Goal: Use online tool/utility: Use online tool/utility

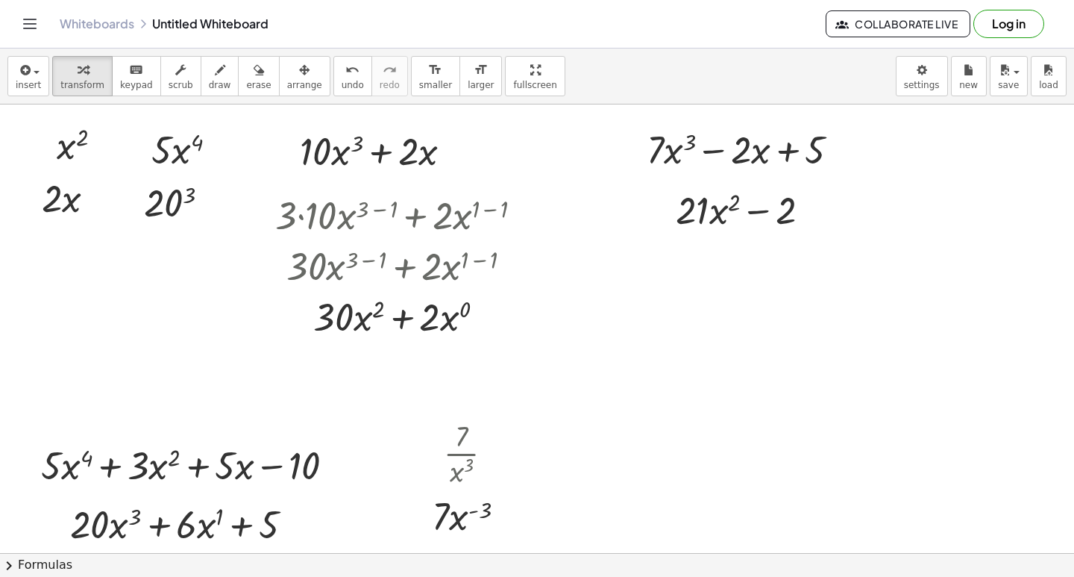
scroll to position [1345, 0]
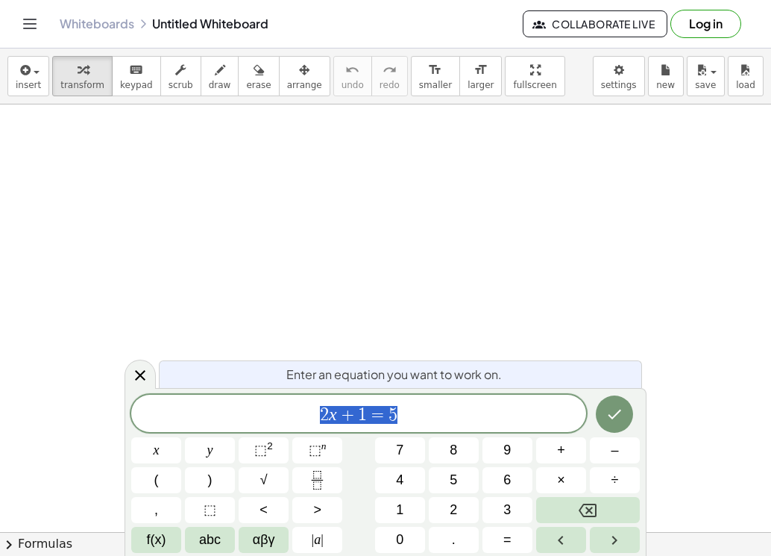
click at [78, 76] on icon "button" at bounding box center [83, 70] width 10 height 18
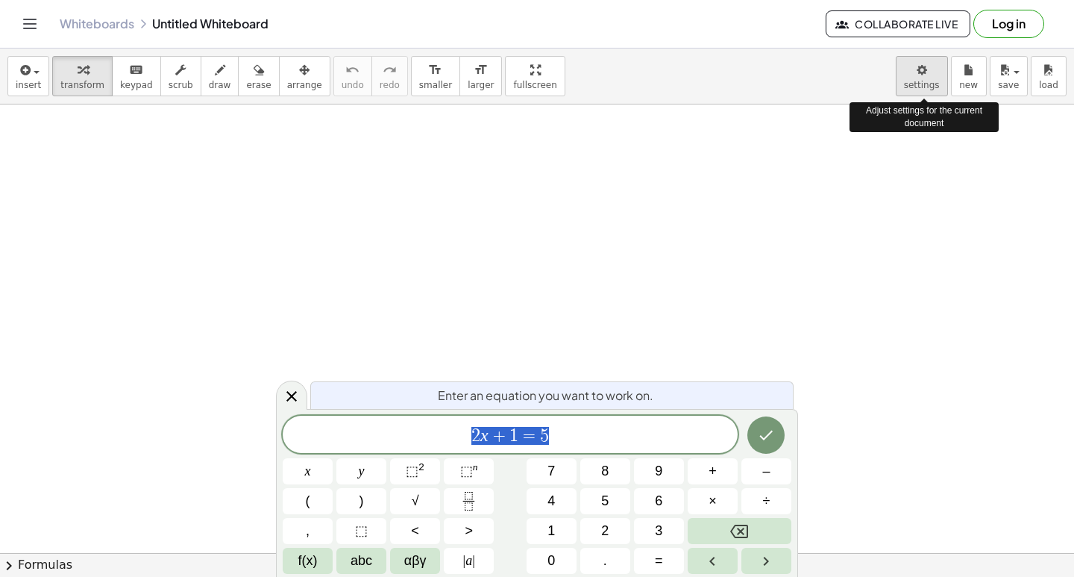
click at [771, 87] on body "Graspable Math Activities Get Started Activity Bank Assigned Work Classes White…" at bounding box center [537, 288] width 1074 height 577
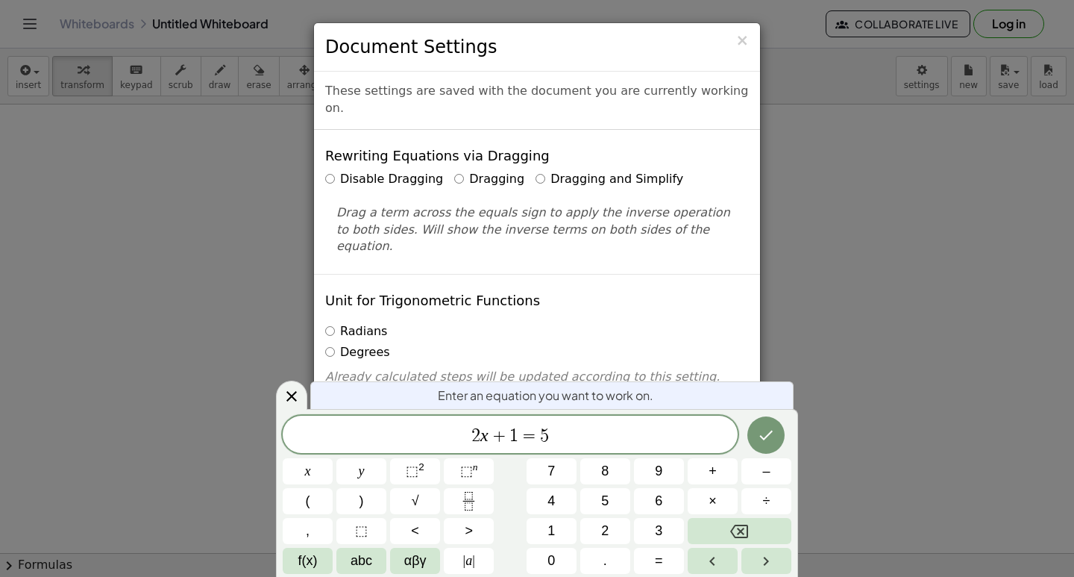
click at [552, 171] on label "Dragging and Simplify" at bounding box center [610, 179] width 148 height 17
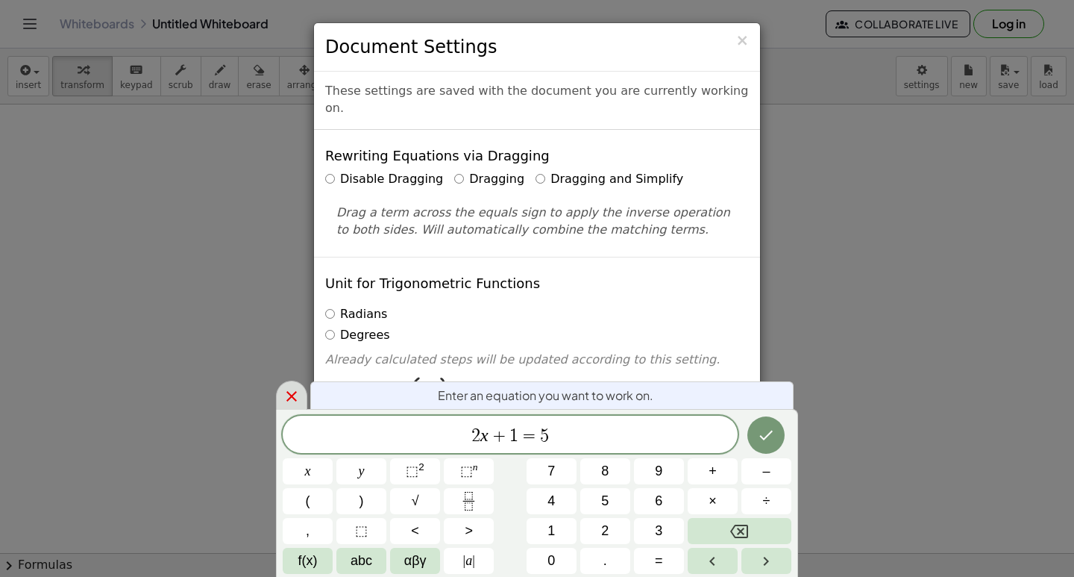
click at [292, 399] on icon at bounding box center [292, 396] width 18 height 18
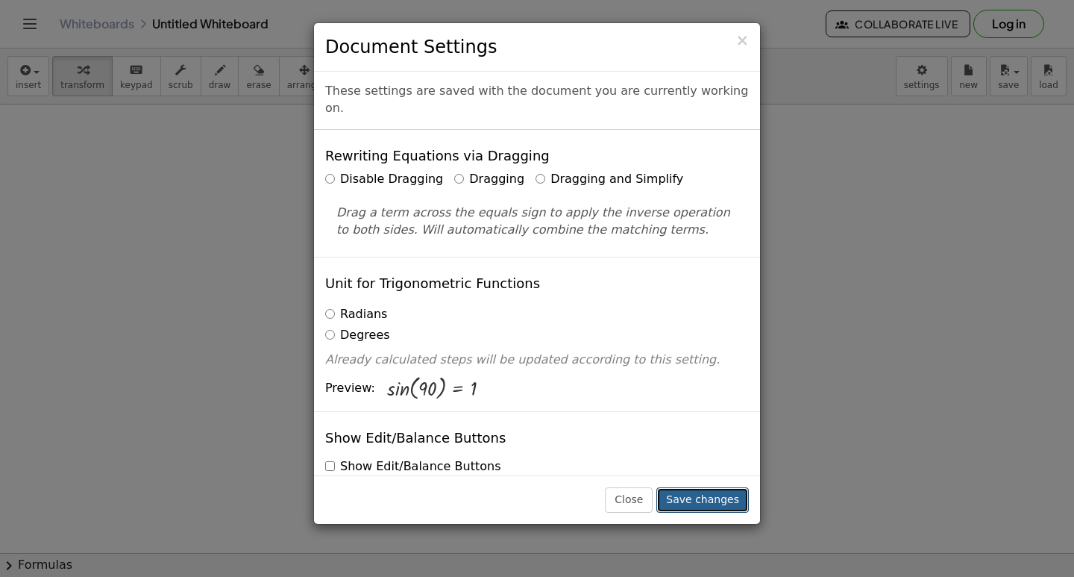
click at [689, 498] on button "Save changes" at bounding box center [702, 499] width 92 height 25
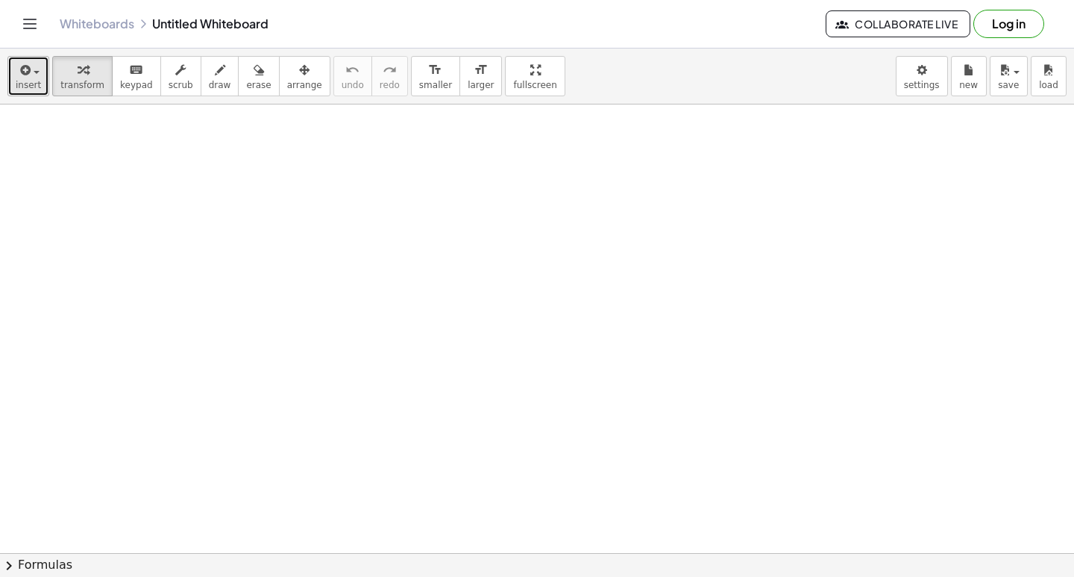
click at [19, 87] on span "insert" at bounding box center [28, 85] width 25 height 10
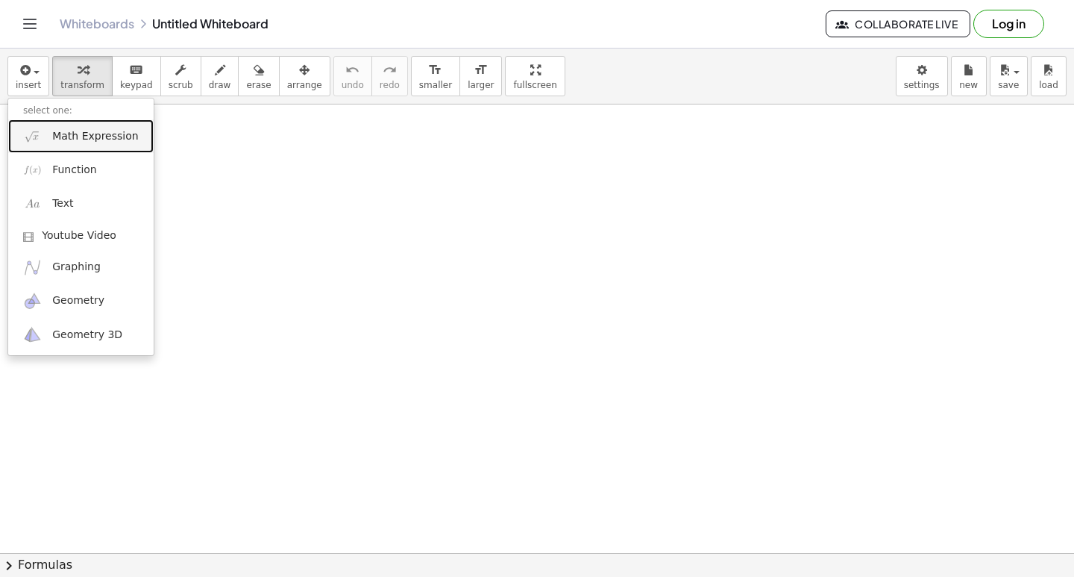
click at [102, 139] on span "Math Expression" at bounding box center [95, 136] width 86 height 15
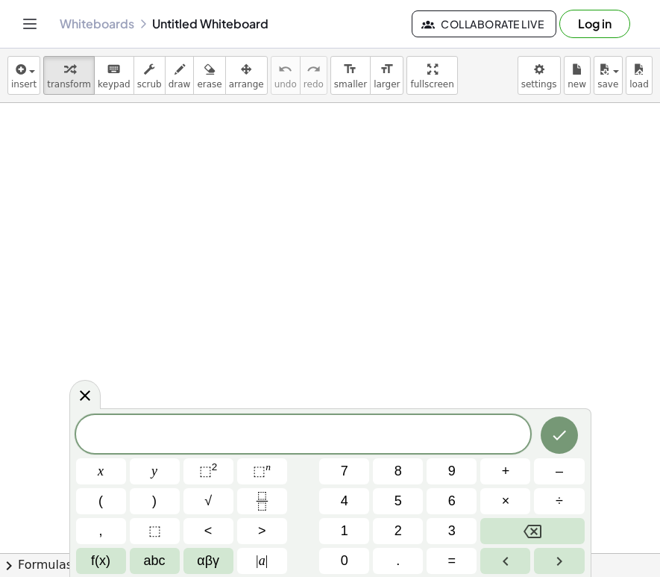
click at [345, 471] on span "7" at bounding box center [344, 471] width 7 height 20
click at [101, 474] on span "x" at bounding box center [101, 471] width 6 height 20
click at [452, 523] on span "3" at bounding box center [451, 531] width 7 height 20
click at [532, 527] on icon "Backspace" at bounding box center [533, 531] width 18 height 18
click at [150, 524] on span "⬚" at bounding box center [154, 531] width 13 height 20
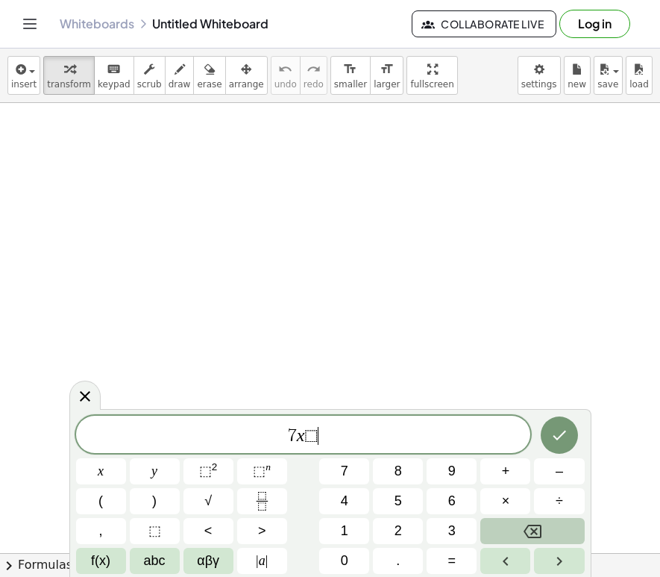
click at [516, 528] on button "Backspace" at bounding box center [532, 531] width 104 height 26
click at [212, 462] on sup "2" at bounding box center [215, 466] width 6 height 11
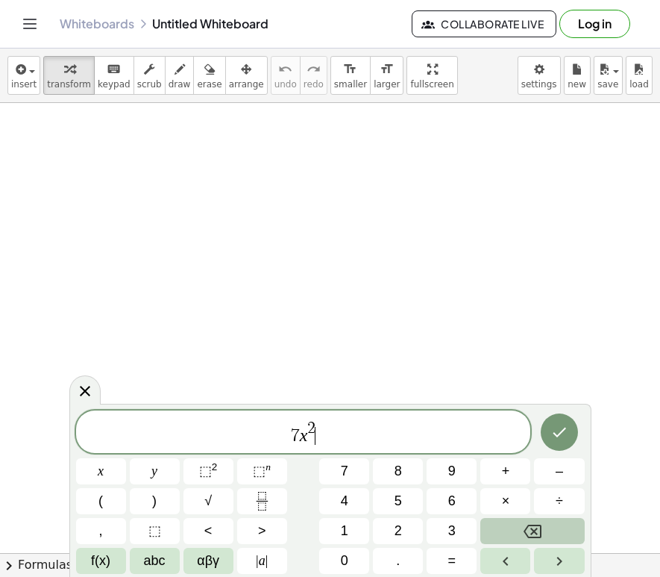
click at [521, 541] on button "Backspace" at bounding box center [532, 531] width 104 height 26
click at [521, 532] on button "Backspace" at bounding box center [532, 531] width 104 height 26
click at [456, 521] on button "3" at bounding box center [452, 531] width 50 height 26
click at [495, 462] on button "+" at bounding box center [505, 471] width 50 height 26
click at [345, 495] on span "4" at bounding box center [344, 501] width 7 height 20
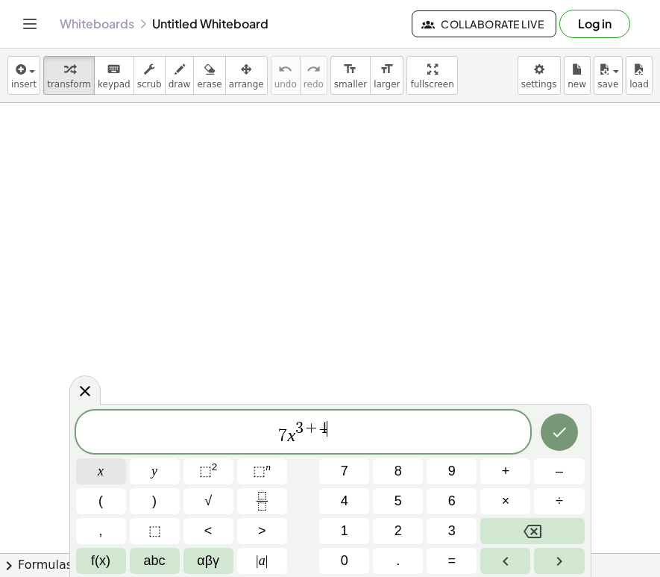
click at [107, 468] on button "x" at bounding box center [101, 471] width 50 height 26
click at [525, 530] on icon "Backspace" at bounding box center [533, 530] width 18 height 13
click at [502, 471] on span "+" at bounding box center [506, 471] width 8 height 20
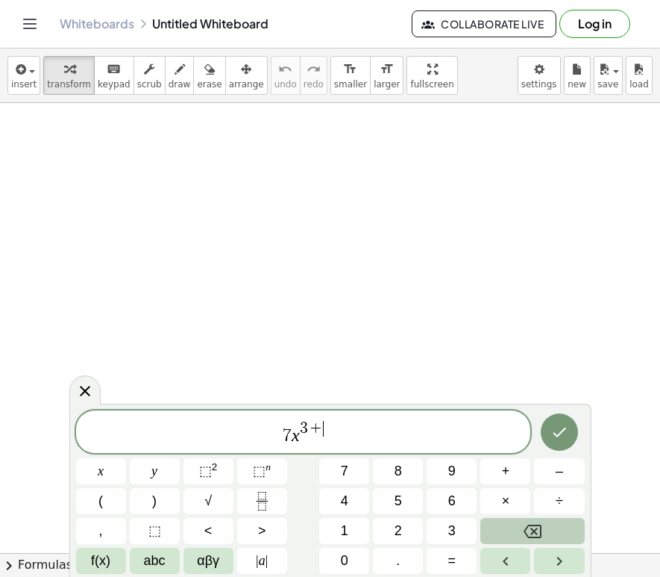
click at [565, 526] on button "Backspace" at bounding box center [532, 531] width 104 height 26
click at [210, 477] on span "⬚" at bounding box center [205, 470] width 13 height 15
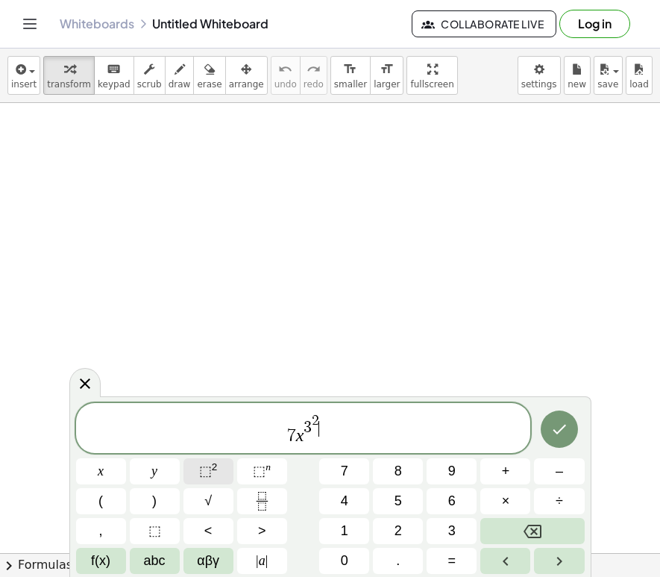
click at [219, 466] on button "⬚ 2" at bounding box center [209, 471] width 50 height 26
click at [518, 517] on div "7 x 3 2 2 x y ⬚ 2 ⬚ n 7 8 9 + – ( ) √ 4 5 6 × ÷ , ⬚ < > 1 2 3 f(x) abc αβγ | a …" at bounding box center [330, 488] width 509 height 171
click at [527, 526] on icon "Backspace" at bounding box center [533, 531] width 18 height 18
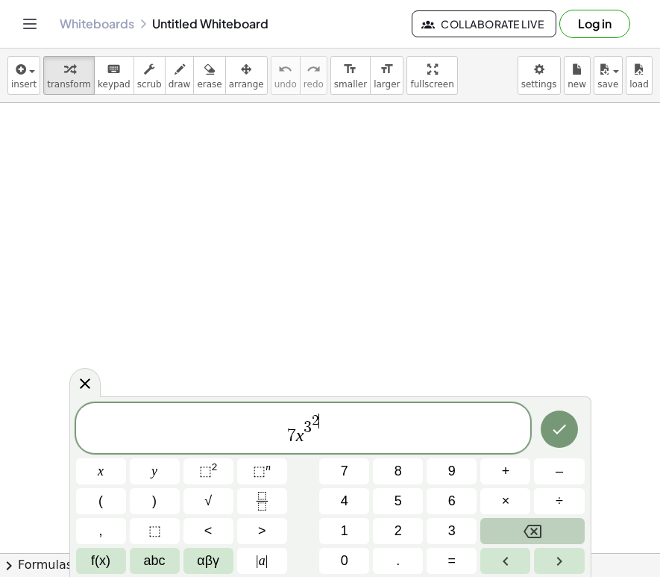
click at [527, 526] on icon "Backspace" at bounding box center [533, 531] width 18 height 18
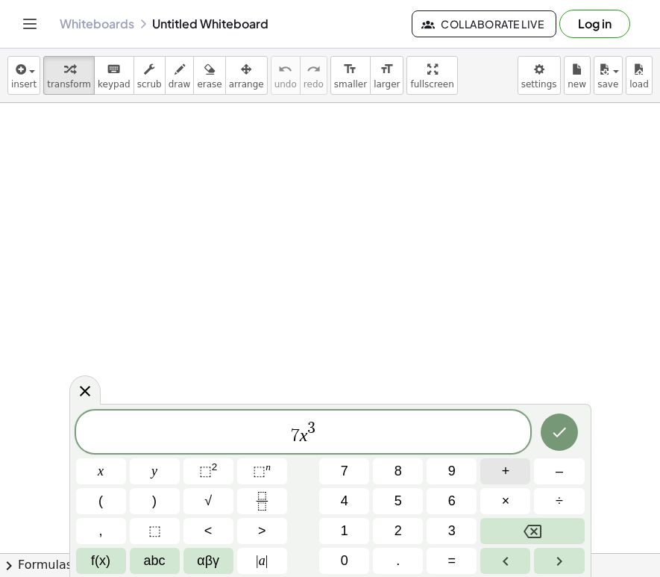
click at [515, 472] on button "+" at bounding box center [505, 471] width 50 height 26
click at [541, 530] on icon "Backspace" at bounding box center [533, 530] width 18 height 13
click at [498, 468] on button "+" at bounding box center [505, 471] width 50 height 26
click at [348, 500] on button "4" at bounding box center [344, 501] width 50 height 26
click at [108, 467] on button "x" at bounding box center [101, 471] width 50 height 26
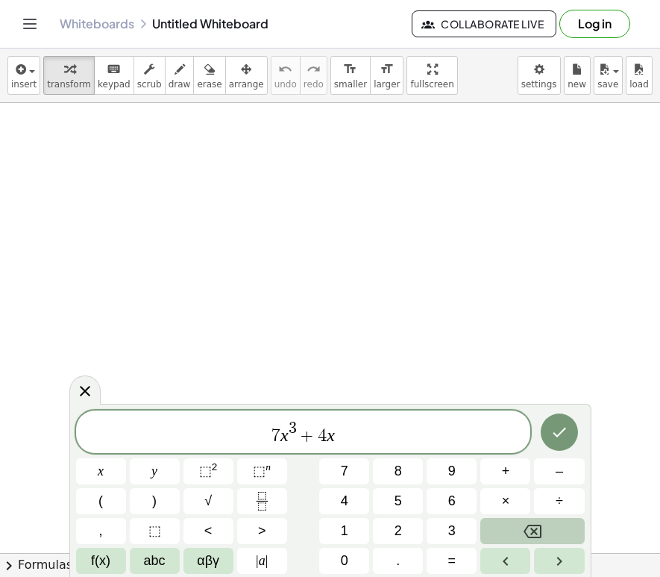
click at [540, 530] on icon "Backspace" at bounding box center [533, 530] width 18 height 13
click at [517, 467] on button "+" at bounding box center [505, 471] width 50 height 26
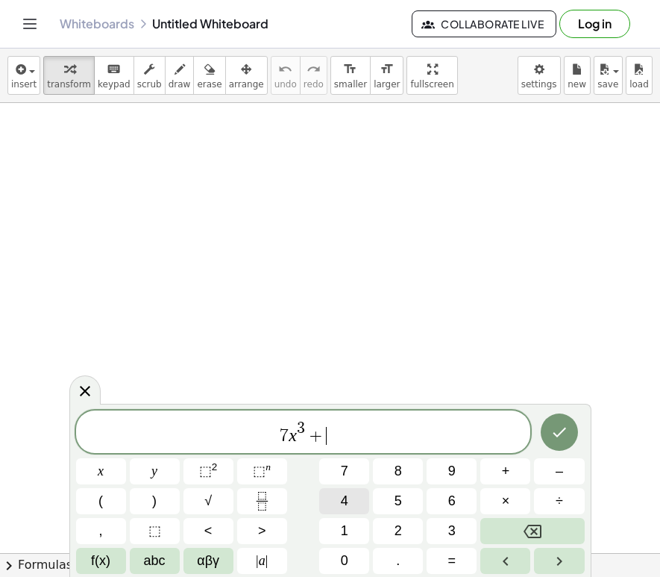
click at [343, 498] on span "4" at bounding box center [344, 501] width 7 height 20
click at [101, 468] on span "x" at bounding box center [101, 471] width 6 height 20
click at [223, 475] on button "⬚ 2" at bounding box center [209, 471] width 50 height 26
click at [510, 474] on button "+" at bounding box center [505, 471] width 50 height 26
click at [415, 528] on button "2" at bounding box center [398, 531] width 50 height 26
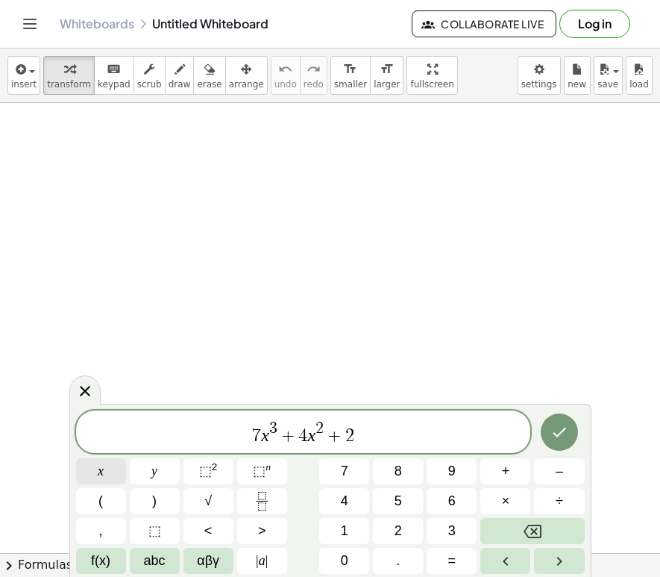
click at [100, 460] on button "x" at bounding box center [101, 471] width 50 height 26
click at [559, 471] on span "–" at bounding box center [559, 471] width 7 height 20
click at [346, 524] on span "1" at bounding box center [344, 531] width 7 height 20
click at [345, 551] on span "0" at bounding box center [344, 561] width 7 height 20
click at [559, 424] on icon "Done" at bounding box center [560, 432] width 18 height 18
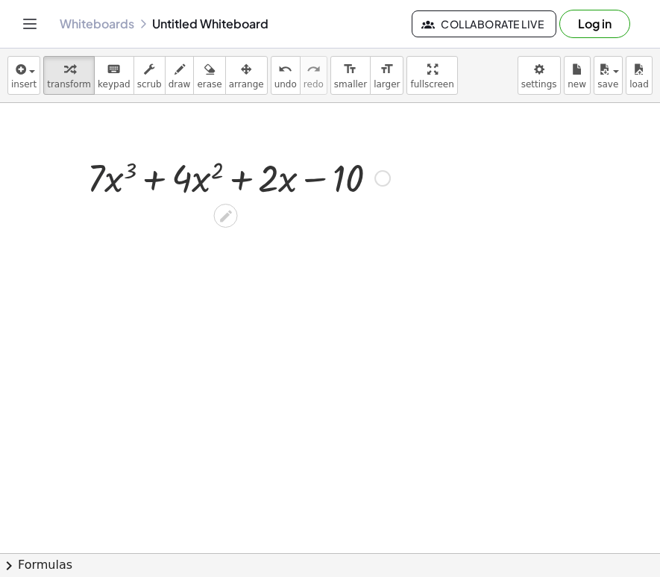
click at [110, 180] on div at bounding box center [239, 176] width 318 height 51
click at [127, 166] on div at bounding box center [239, 176] width 318 height 51
click at [92, 173] on div at bounding box center [239, 176] width 318 height 51
click at [100, 173] on div at bounding box center [239, 176] width 318 height 51
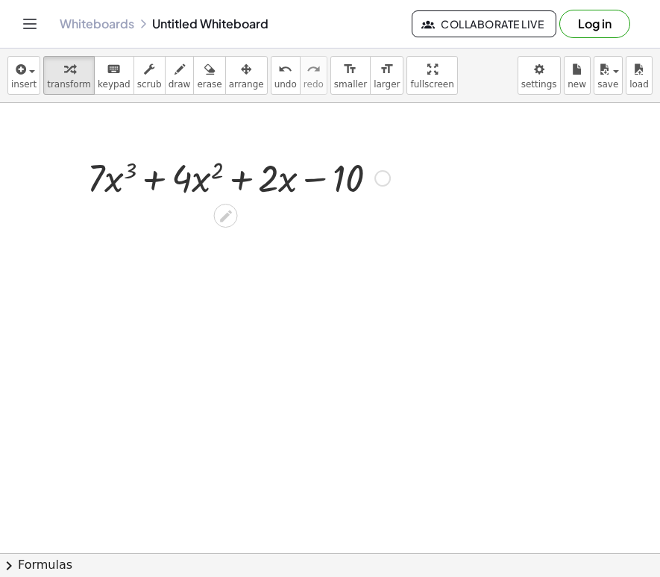
click at [100, 173] on div at bounding box center [239, 176] width 318 height 51
click at [139, 165] on div at bounding box center [239, 176] width 318 height 51
drag, startPoint x: 139, startPoint y: 165, endPoint x: 148, endPoint y: 165, distance: 9.0
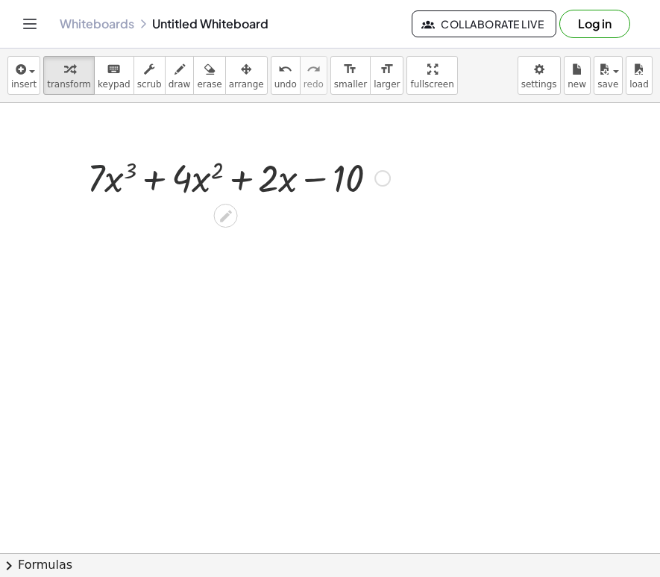
click at [139, 165] on div at bounding box center [239, 176] width 318 height 51
click at [215, 169] on div at bounding box center [239, 176] width 318 height 51
click at [272, 175] on div at bounding box center [239, 176] width 318 height 51
click at [213, 170] on div at bounding box center [239, 176] width 318 height 51
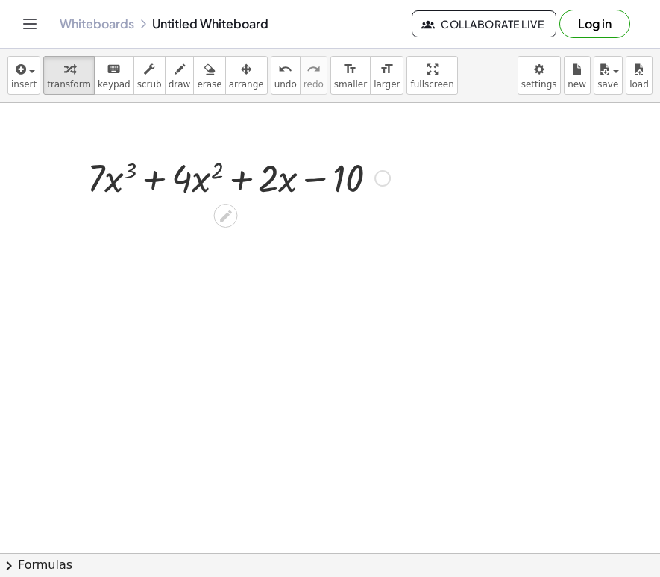
click at [213, 170] on div at bounding box center [239, 176] width 318 height 51
click at [169, 177] on div at bounding box center [239, 176] width 318 height 51
click at [136, 167] on div at bounding box center [239, 176] width 318 height 51
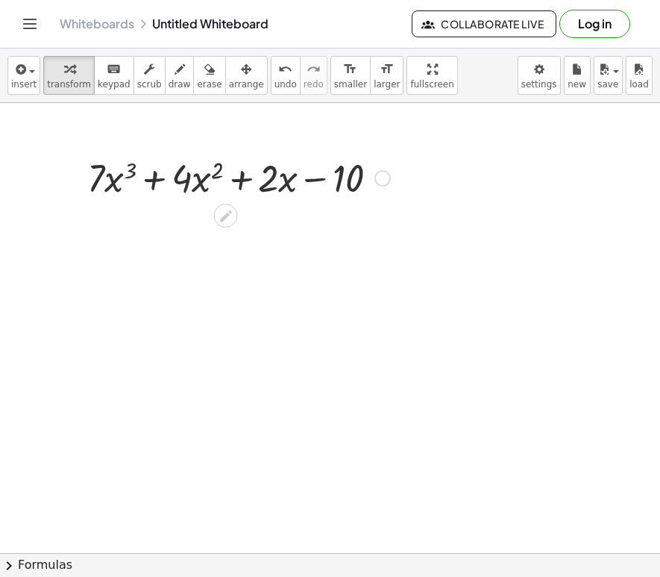
click at [136, 167] on div at bounding box center [239, 176] width 318 height 51
click at [113, 174] on div at bounding box center [239, 176] width 318 height 51
click at [130, 167] on div at bounding box center [239, 176] width 318 height 51
click at [131, 167] on div at bounding box center [239, 176] width 318 height 51
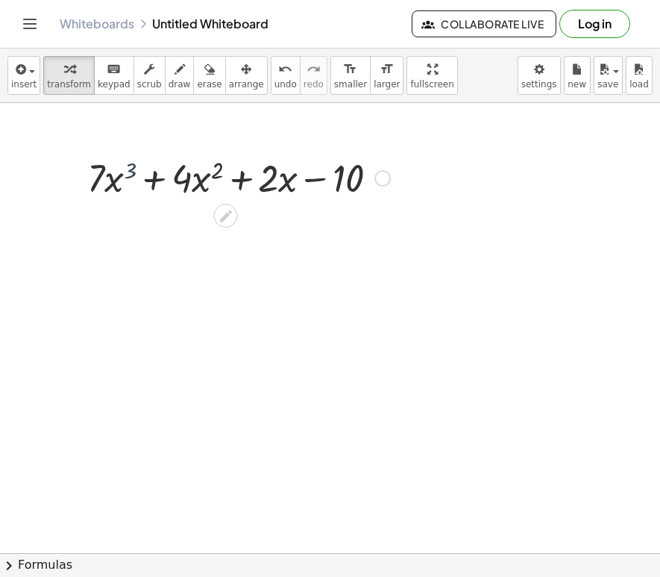
click at [133, 167] on div at bounding box center [239, 176] width 318 height 51
click at [98, 175] on div at bounding box center [239, 176] width 318 height 51
click at [229, 210] on icon at bounding box center [226, 216] width 12 height 12
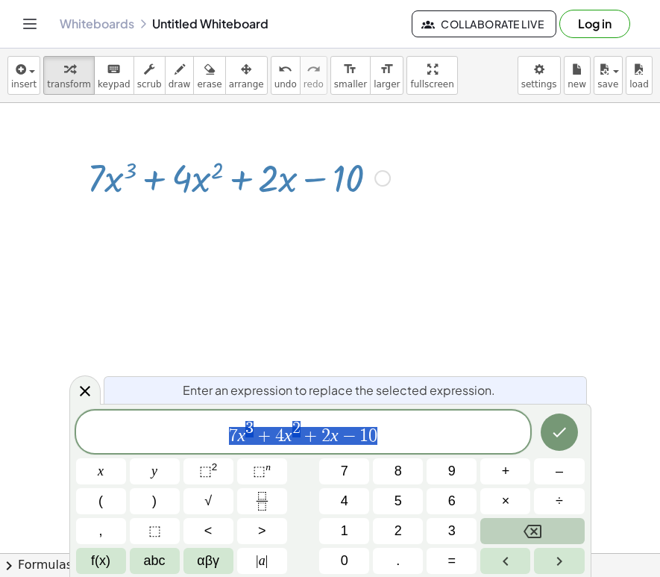
click at [508, 527] on button "Backspace" at bounding box center [532, 531] width 104 height 26
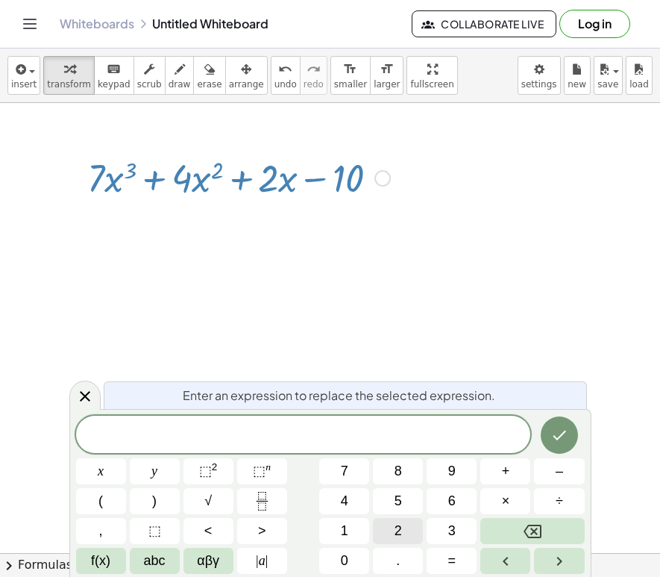
click at [398, 524] on span "2" at bounding box center [398, 531] width 7 height 20
click at [351, 534] on button "1" at bounding box center [344, 531] width 50 height 26
click at [498, 465] on button "+" at bounding box center [505, 471] width 50 height 26
click at [354, 526] on button "1" at bounding box center [344, 531] width 50 height 26
click at [451, 501] on span "6" at bounding box center [451, 501] width 7 height 20
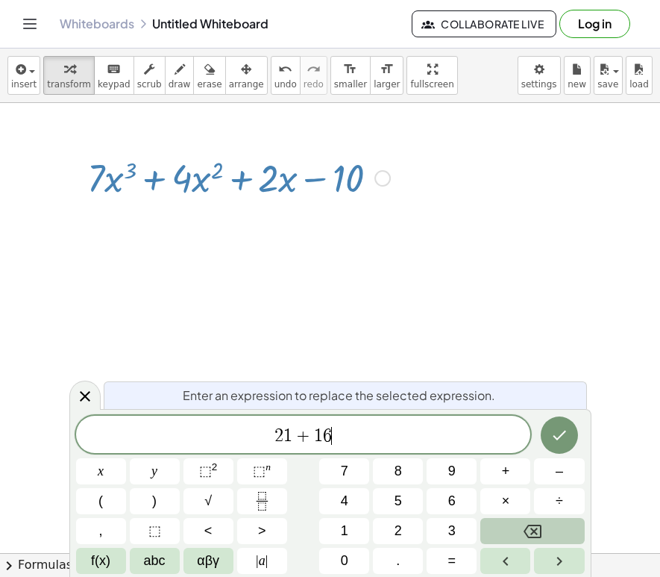
click at [518, 524] on button "Backspace" at bounding box center [532, 531] width 104 height 26
click at [520, 524] on button "Backspace" at bounding box center [532, 531] width 104 height 26
click at [398, 466] on span "8" at bounding box center [398, 471] width 7 height 20
click at [526, 530] on icon "Backspace" at bounding box center [533, 531] width 18 height 18
click at [530, 520] on button "Backspace" at bounding box center [532, 531] width 104 height 26
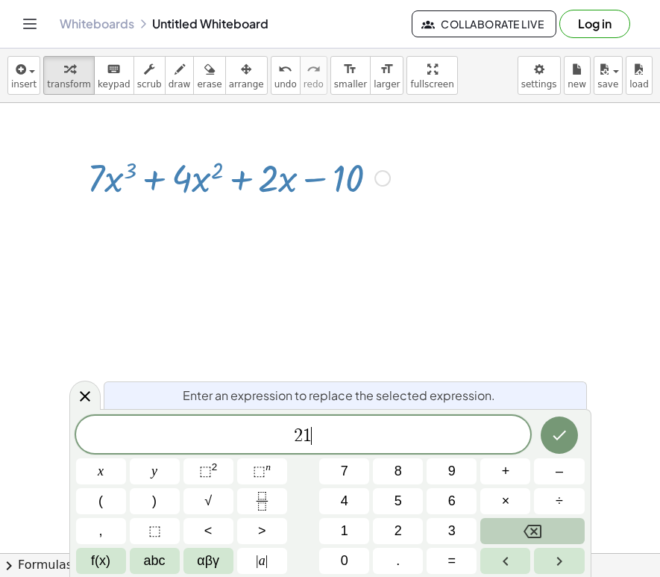
click at [530, 520] on button "Backspace" at bounding box center [532, 531] width 104 height 26
click at [530, 519] on button "Backspace" at bounding box center [532, 531] width 104 height 26
click at [406, 345] on div at bounding box center [330, 553] width 660 height 900
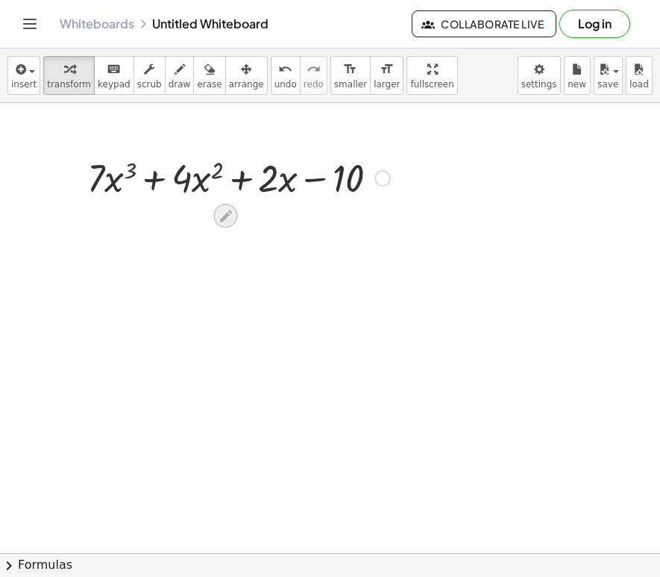
click at [222, 208] on icon at bounding box center [226, 216] width 16 height 16
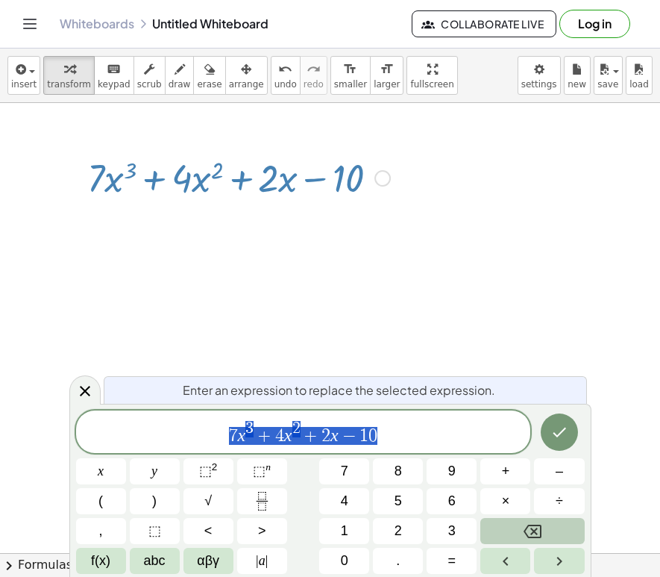
click at [519, 526] on button "Backspace" at bounding box center [532, 531] width 104 height 26
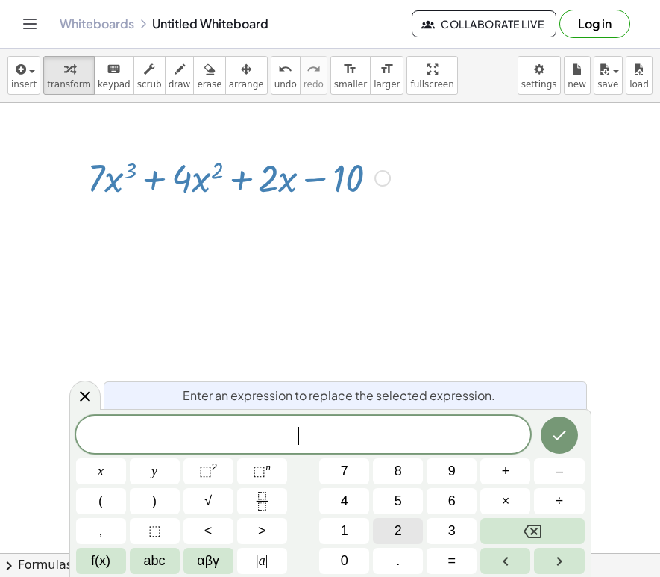
click at [411, 533] on button "2" at bounding box center [398, 531] width 50 height 26
click at [356, 536] on button "1" at bounding box center [344, 531] width 50 height 26
click at [106, 477] on button "x" at bounding box center [101, 471] width 50 height 26
click at [203, 470] on span "⬚" at bounding box center [205, 470] width 13 height 15
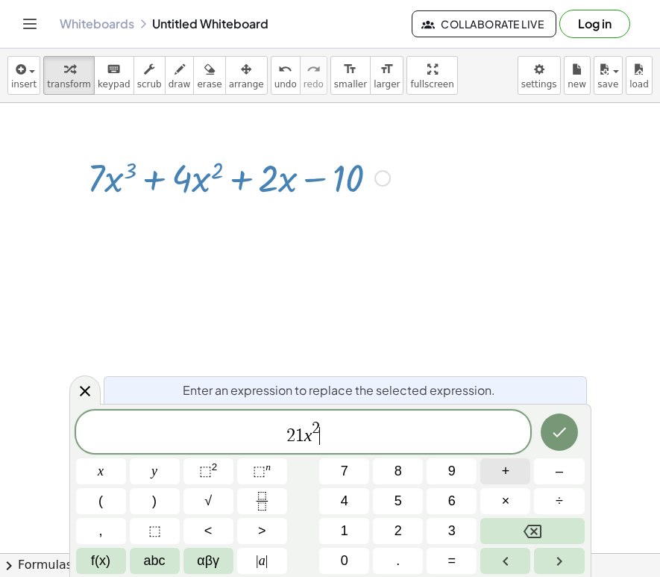
click at [522, 471] on button "+" at bounding box center [505, 471] width 50 height 26
click at [347, 503] on span "4" at bounding box center [344, 501] width 7 height 20
click at [107, 471] on button "x" at bounding box center [101, 471] width 50 height 26
click at [521, 524] on button "Backspace" at bounding box center [532, 531] width 104 height 26
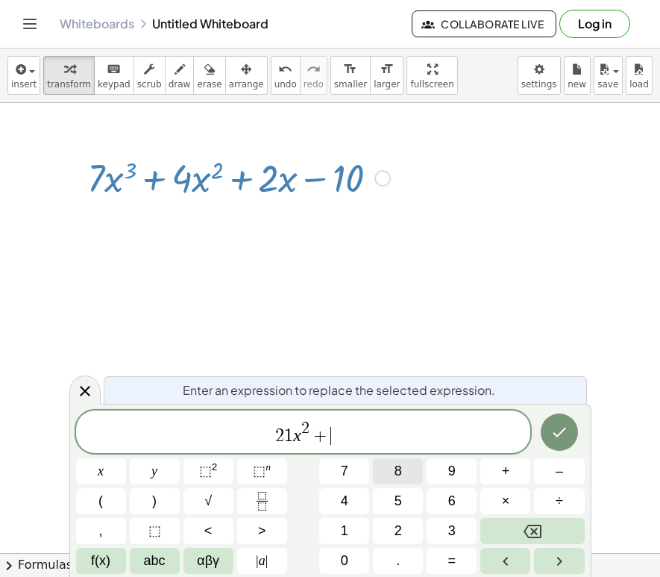
click at [401, 467] on span "8" at bounding box center [398, 471] width 7 height 20
click at [95, 466] on button "x" at bounding box center [101, 471] width 50 height 26
click at [551, 531] on button "Backspace" at bounding box center [532, 531] width 104 height 26
click at [551, 526] on button "Backspace" at bounding box center [532, 531] width 104 height 26
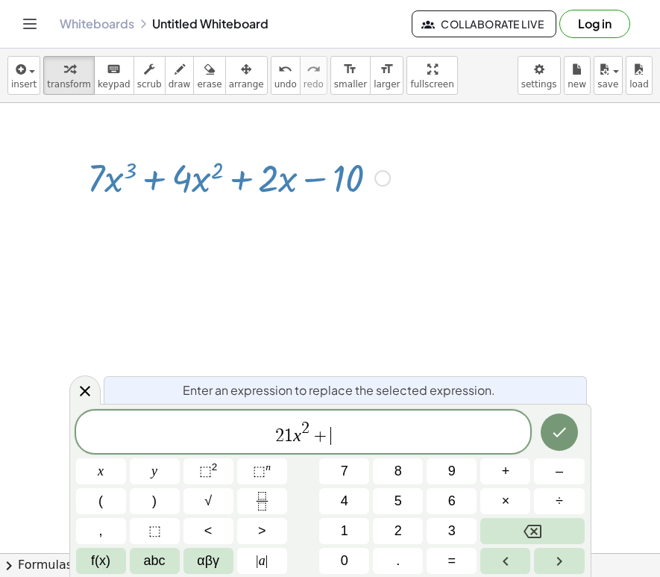
click at [83, 383] on icon at bounding box center [85, 391] width 18 height 18
click at [84, 389] on div at bounding box center [330, 553] width 660 height 900
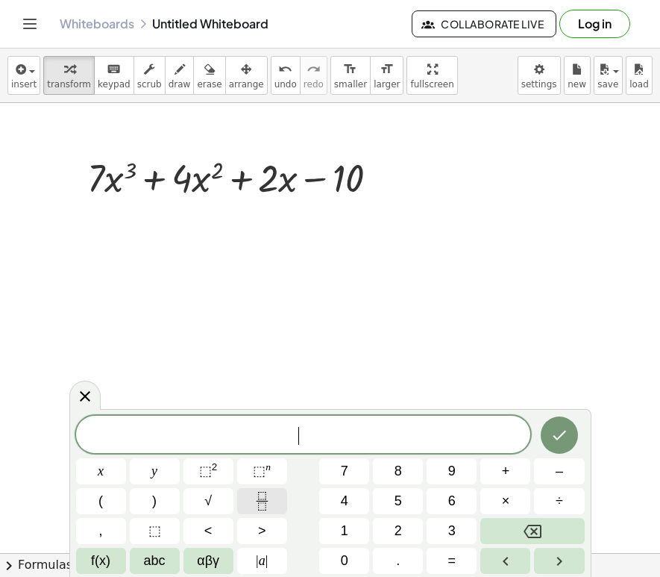
click at [263, 492] on icon "Fraction" at bounding box center [261, 495] width 7 height 7
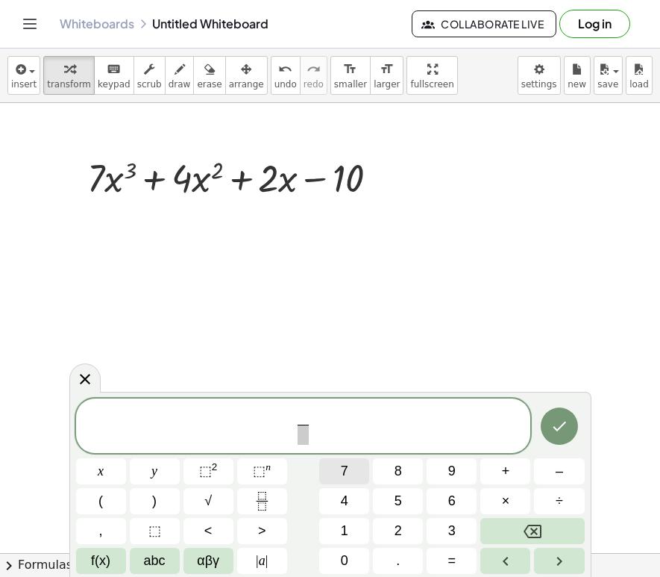
click at [347, 474] on span "7" at bounding box center [344, 471] width 7 height 20
click at [97, 469] on button "x" at bounding box center [101, 471] width 50 height 26
click at [519, 536] on button "Backspace" at bounding box center [532, 531] width 104 height 26
click at [301, 436] on span "​" at bounding box center [303, 434] width 11 height 20
click at [90, 468] on button "x" at bounding box center [101, 471] width 50 height 26
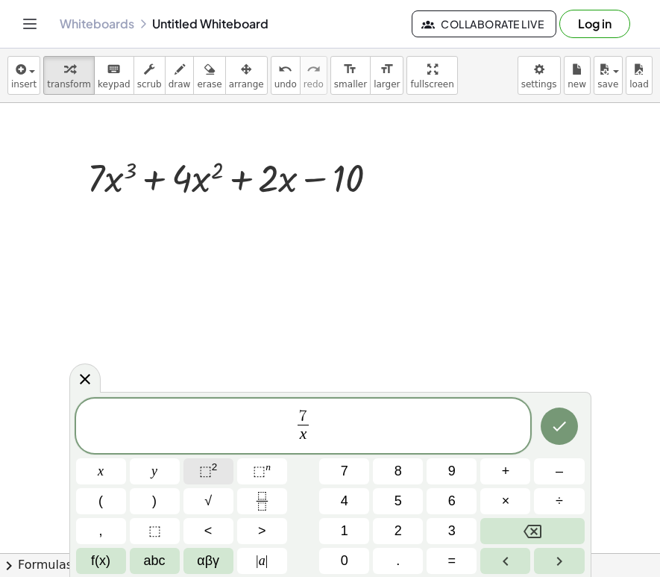
click at [213, 469] on sup "2" at bounding box center [215, 466] width 6 height 11
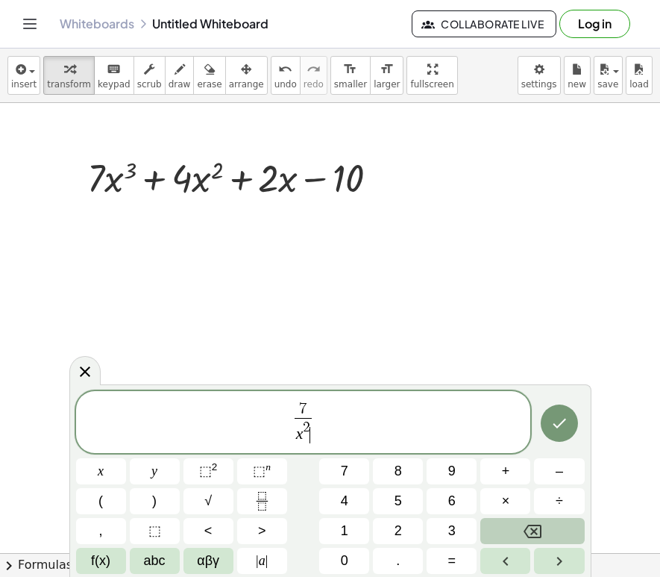
click at [533, 518] on button "Backspace" at bounding box center [532, 531] width 104 height 26
click at [515, 537] on button "Backspace" at bounding box center [532, 531] width 104 height 26
click at [342, 495] on span "4" at bounding box center [344, 501] width 7 height 20
click at [559, 423] on icon "Done" at bounding box center [560, 423] width 18 height 18
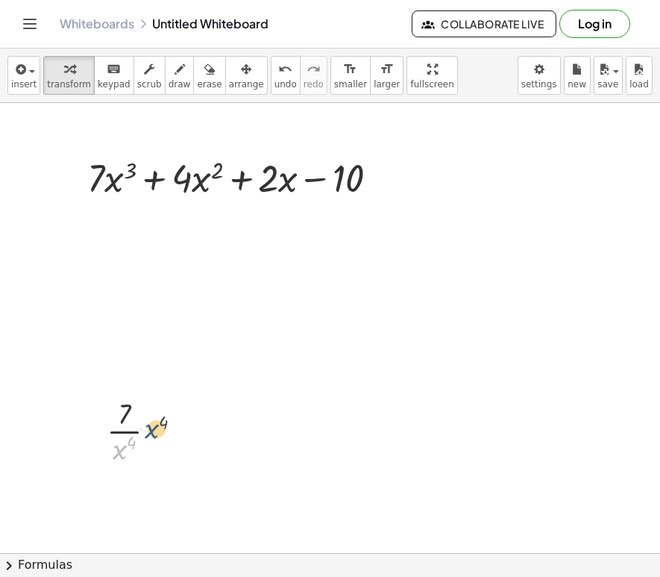
drag, startPoint x: 121, startPoint y: 447, endPoint x: 148, endPoint y: 424, distance: 36.0
click at [157, 421] on div at bounding box center [137, 429] width 77 height 75
drag, startPoint x: 123, startPoint y: 446, endPoint x: 152, endPoint y: 409, distance: 47.3
click at [152, 409] on div at bounding box center [137, 429] width 77 height 75
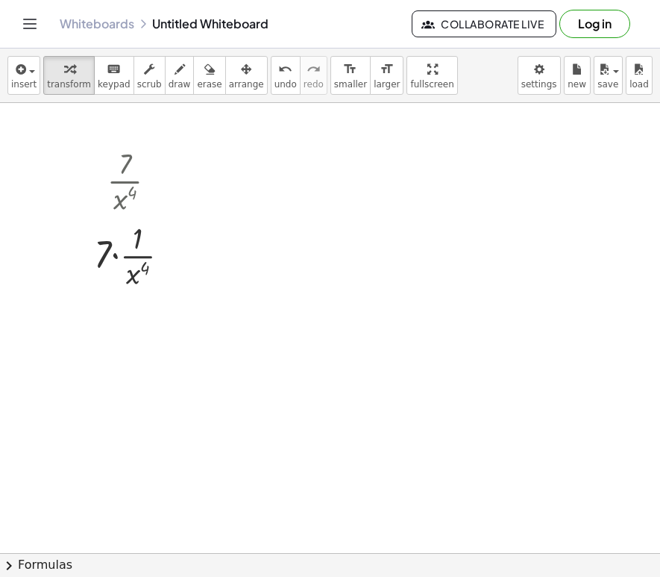
scroll to position [298, 0]
click at [117, 251] on icon at bounding box center [125, 257] width 16 height 16
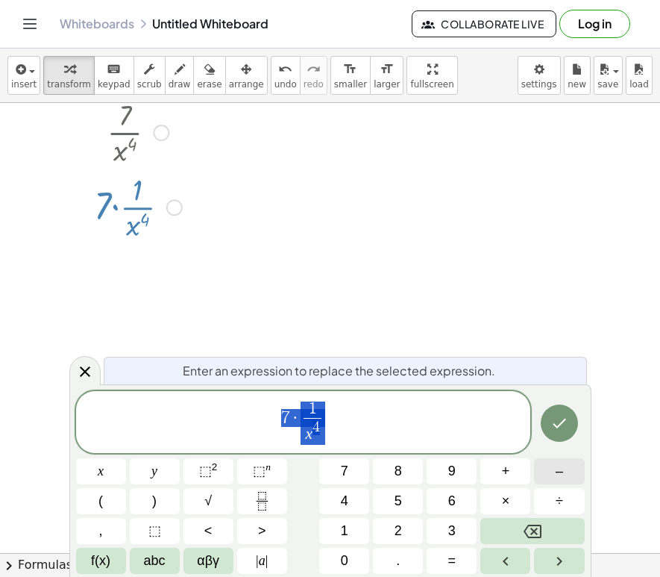
click at [568, 473] on button "–" at bounding box center [559, 471] width 50 height 26
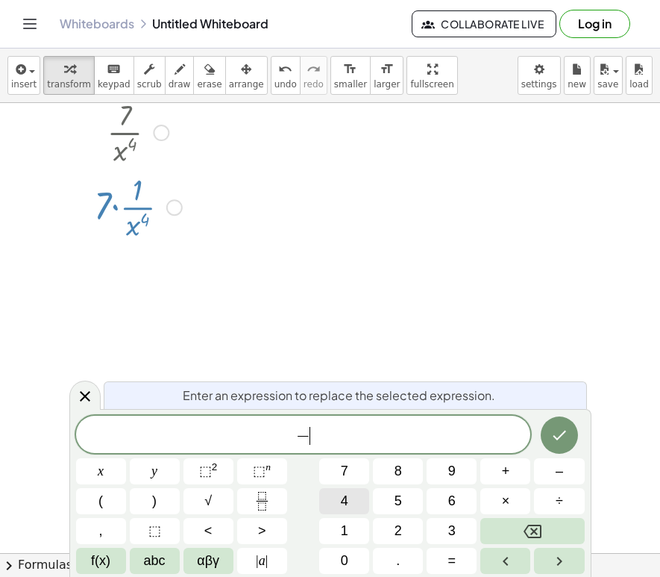
click at [341, 495] on span "4" at bounding box center [344, 501] width 7 height 20
click at [510, 503] on button "×" at bounding box center [505, 501] width 50 height 26
click at [344, 464] on span "7" at bounding box center [344, 471] width 7 height 20
click at [207, 465] on span "⬚" at bounding box center [205, 470] width 13 height 15
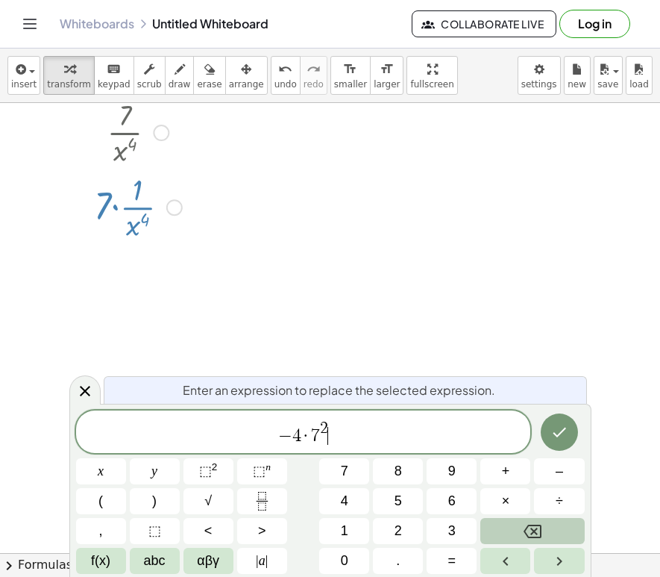
click at [533, 525] on icon "Backspace" at bounding box center [533, 530] width 18 height 13
click at [518, 531] on button "Backspace" at bounding box center [532, 531] width 104 height 26
click at [559, 474] on span "–" at bounding box center [559, 471] width 7 height 20
click at [351, 495] on button "4" at bounding box center [344, 501] width 50 height 26
click at [566, 471] on button "–" at bounding box center [559, 471] width 50 height 26
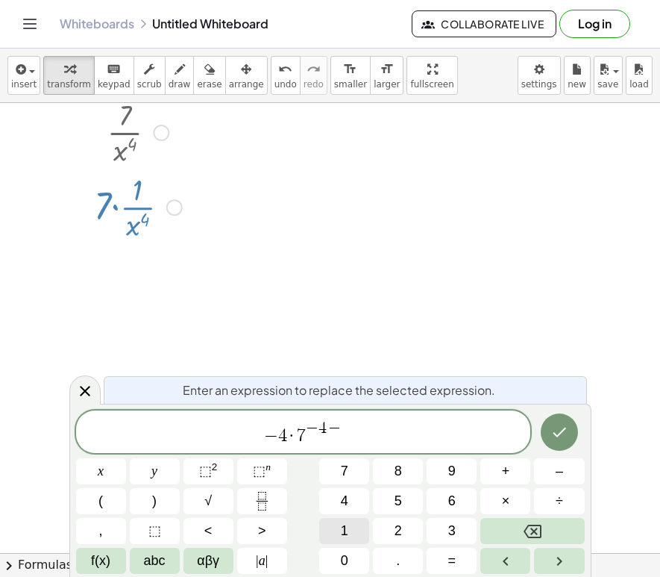
click at [355, 526] on button "1" at bounding box center [344, 531] width 50 height 26
click at [561, 430] on icon "Done" at bounding box center [560, 432] width 18 height 18
click at [552, 427] on icon "Done" at bounding box center [560, 432] width 18 height 18
click at [552, 433] on div at bounding box center [330, 255] width 660 height 900
click at [552, 433] on icon "Done" at bounding box center [560, 432] width 18 height 18
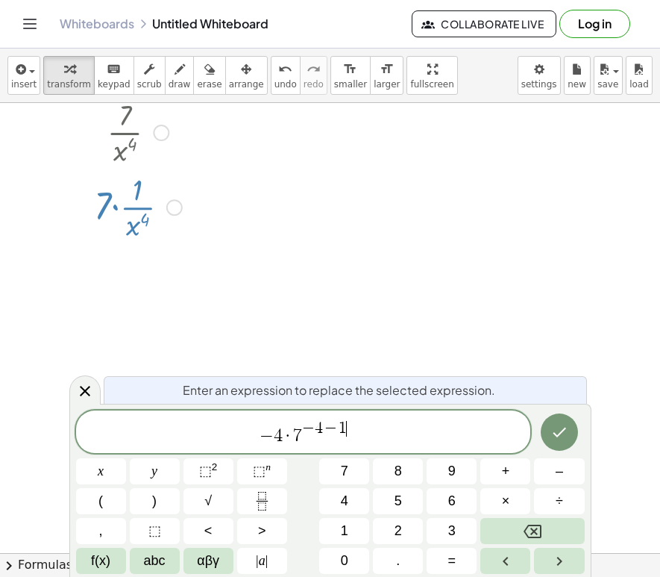
click at [79, 386] on div at bounding box center [330, 255] width 660 height 900
click at [88, 394] on icon at bounding box center [85, 391] width 18 height 18
click at [587, 469] on div at bounding box center [330, 255] width 660 height 900
click at [568, 433] on button "Done" at bounding box center [559, 431] width 37 height 37
click at [568, 433] on div at bounding box center [330, 255] width 660 height 900
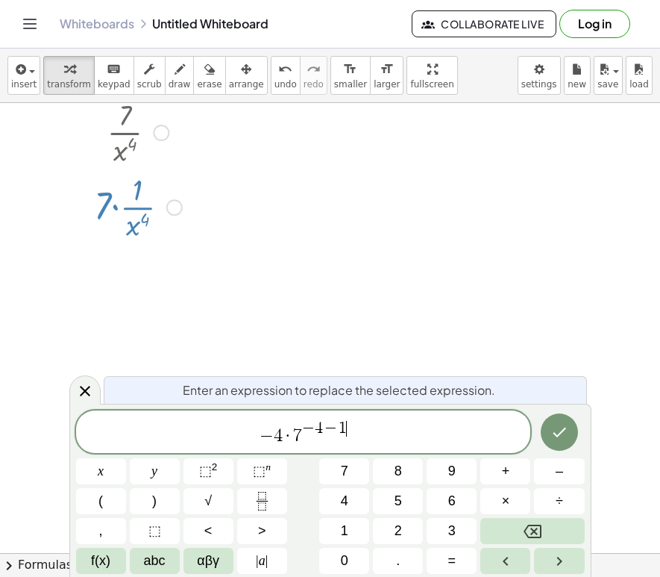
click at [565, 433] on button "Done" at bounding box center [559, 431] width 37 height 37
click at [499, 531] on div at bounding box center [330, 255] width 660 height 900
click at [516, 528] on button "Backspace" at bounding box center [532, 531] width 104 height 26
click at [342, 416] on div "− 4 · 7 − 4 − 1 ​" at bounding box center [303, 431] width 455 height 43
click at [591, 504] on div "Enter an expression to replace the selected expression. − 4 · 7 − 4 − 1 ​ x y ⬚…" at bounding box center [330, 490] width 522 height 173
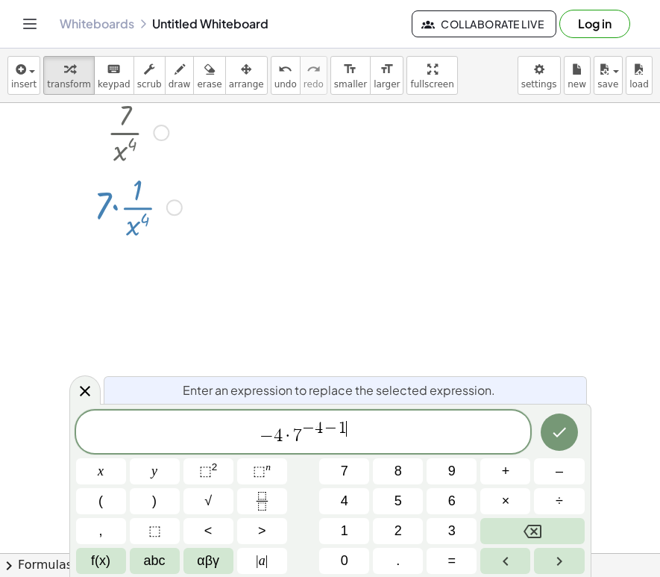
click at [591, 504] on div "Enter an expression to replace the selected expression. − 4 · 7 − 4 − 1 ​ x y ⬚…" at bounding box center [330, 490] width 522 height 173
click at [589, 504] on div "Enter an expression to replace the selected expression. − 4 · 7 − 4 − 1 ​ x y ⬚…" at bounding box center [330, 490] width 522 height 173
click at [319, 207] on div at bounding box center [330, 255] width 660 height 900
click at [319, 200] on div at bounding box center [330, 255] width 660 height 900
click at [166, 210] on div at bounding box center [138, 206] width 103 height 75
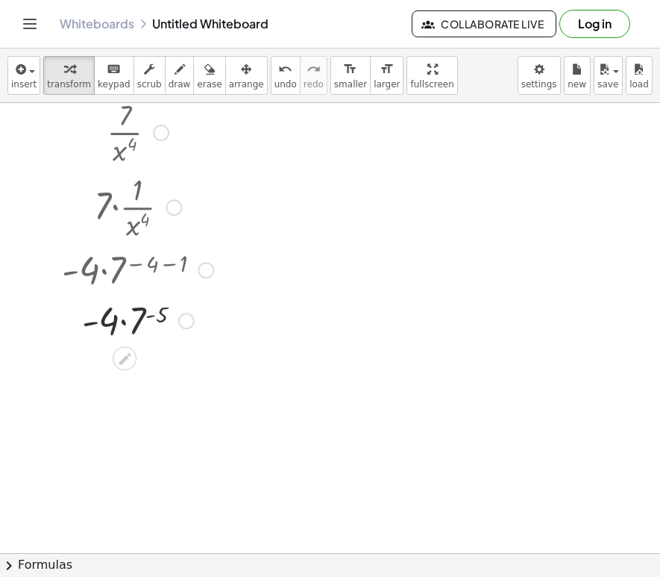
click at [116, 322] on div at bounding box center [137, 319] width 166 height 51
click at [131, 318] on div at bounding box center [137, 319] width 166 height 51
click at [123, 382] on div at bounding box center [138, 370] width 184 height 51
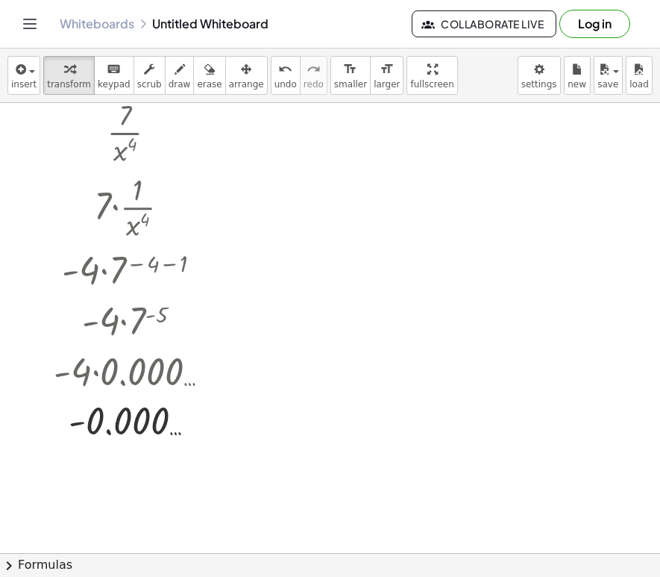
click at [272, 447] on div at bounding box center [330, 255] width 660 height 900
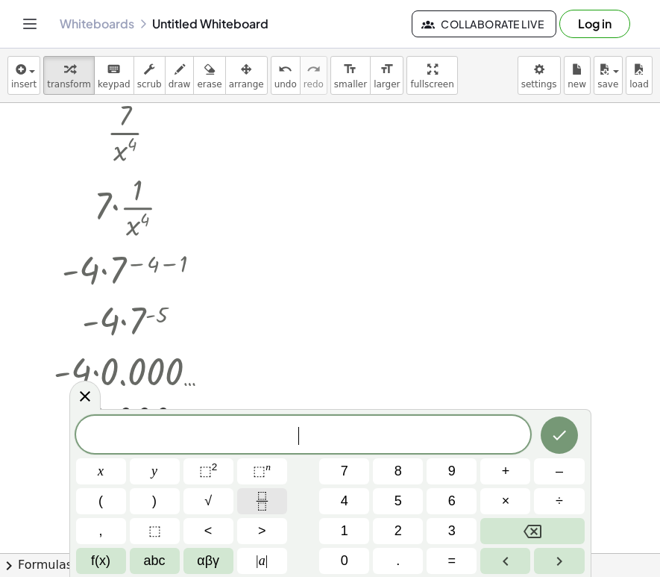
click at [261, 493] on icon "Fraction" at bounding box center [262, 501] width 19 height 19
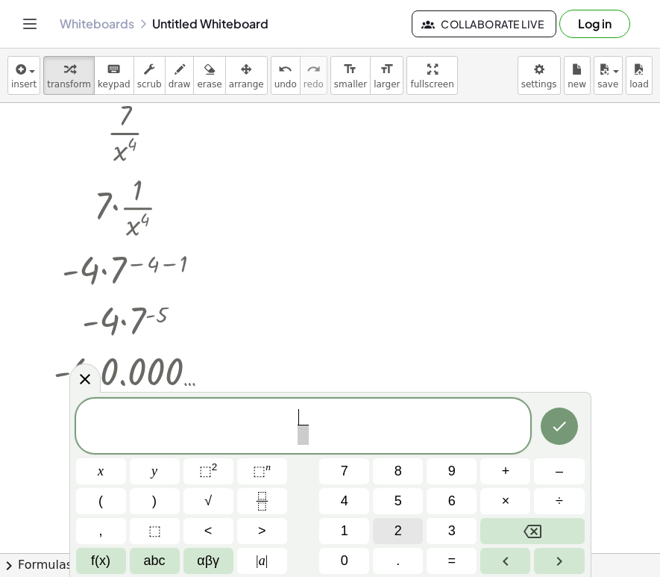
click at [412, 528] on button "2" at bounding box center [398, 531] width 50 height 26
click at [303, 441] on span "​" at bounding box center [303, 434] width 11 height 20
click at [106, 468] on button "x" at bounding box center [101, 471] width 50 height 26
click at [205, 465] on span "⬚" at bounding box center [205, 470] width 13 height 15
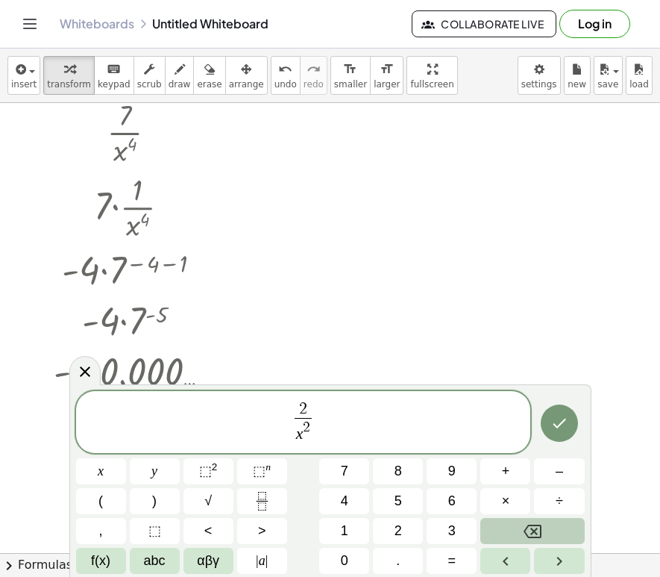
click at [513, 527] on button "Backspace" at bounding box center [532, 531] width 104 height 26
click at [389, 498] on button "5" at bounding box center [398, 501] width 50 height 26
click at [504, 524] on button "Backspace" at bounding box center [532, 531] width 104 height 26
click at [406, 501] on button "5" at bounding box center [398, 501] width 50 height 26
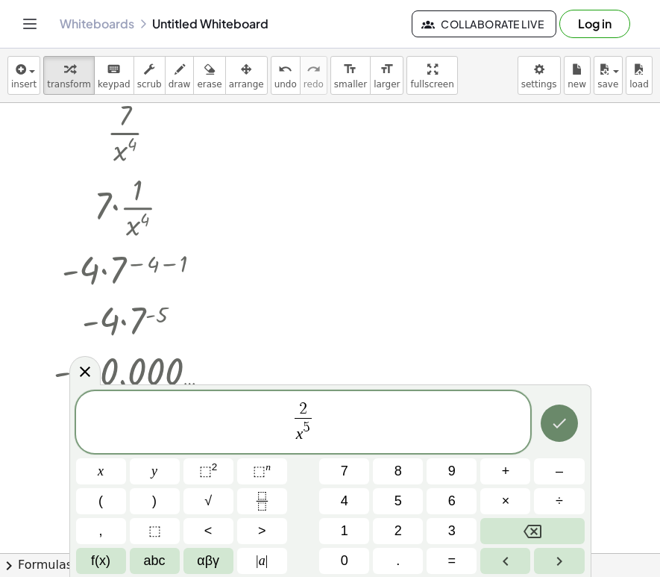
click at [559, 427] on icon "Done" at bounding box center [560, 423] width 18 height 18
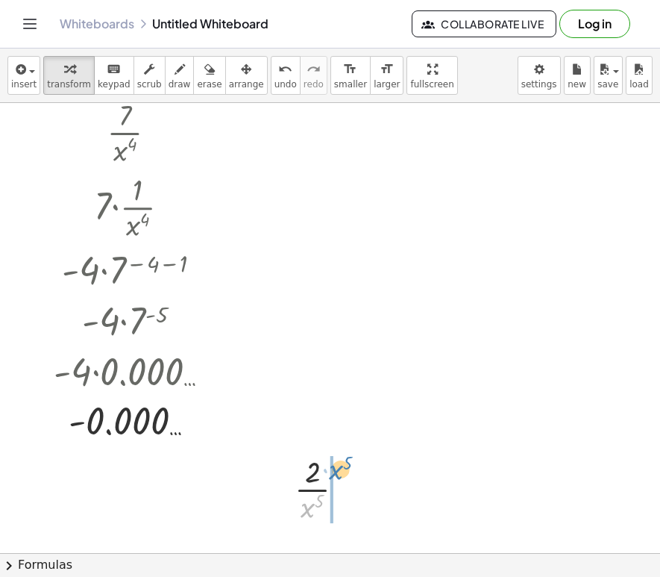
drag, startPoint x: 314, startPoint y: 507, endPoint x: 342, endPoint y: 469, distance: 47.4
click at [342, 469] on div at bounding box center [325, 488] width 77 height 75
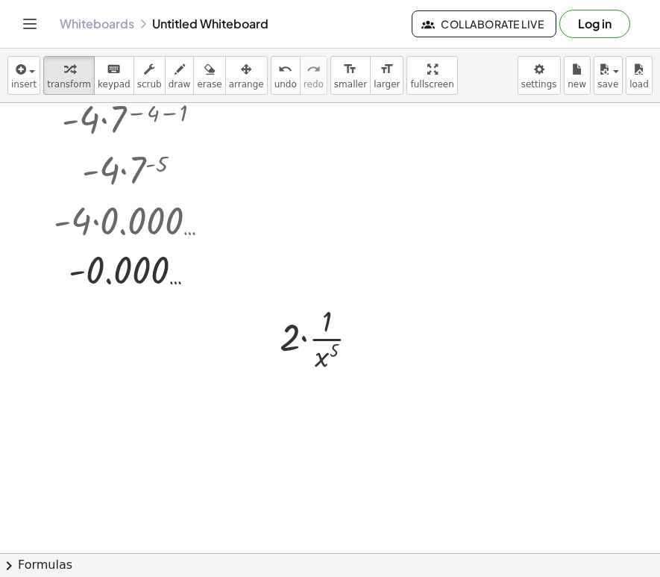
scroll to position [450, 0]
click at [321, 351] on div at bounding box center [325, 336] width 106 height 75
